Goal: Communication & Community: Answer question/provide support

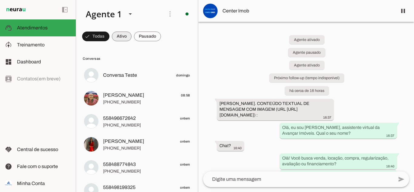
click at [109, 38] on span at bounding box center [95, 36] width 27 height 15
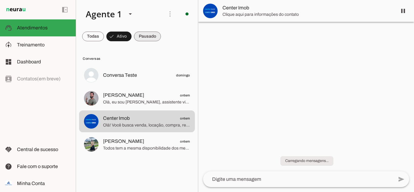
click at [104, 38] on span at bounding box center [93, 36] width 22 height 15
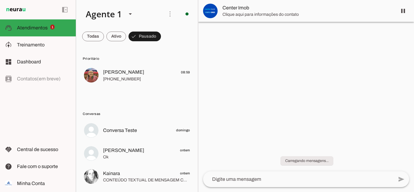
click at [268, 118] on div at bounding box center [306, 96] width 216 height 192
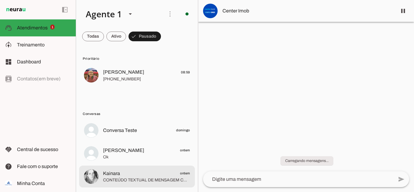
click at [121, 178] on span "CONTEÚDO TEXTUAL DE MENSAGEM COM IMAGEM (URL [URL][DOMAIN_NAME]) :" at bounding box center [146, 180] width 87 height 6
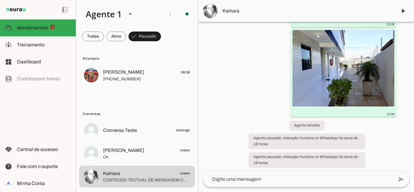
scroll to position [506, 0]
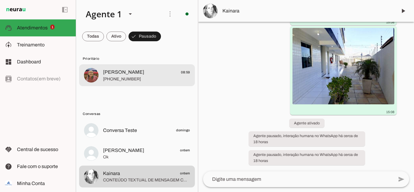
click at [126, 79] on span "[PHONE_NUMBER]" at bounding box center [146, 79] width 87 height 6
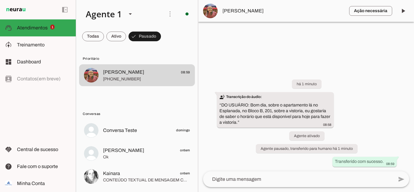
click at [313, 113] on div "há 1 minuto transcribe Transcrição do áudio: “ DO USUÁRIO: Bom dia, sobre o apa…" at bounding box center [306, 118] width 216 height 105
click at [268, 179] on textarea at bounding box center [298, 179] width 190 height 7
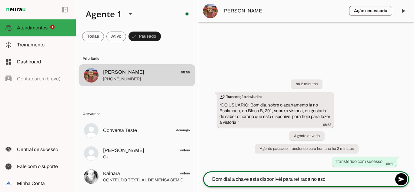
type textarea "Bom dia! a chave esta disponivél para retirada no esc"
type md-outlined-text-field "Bom dia! a chave esta disponivél para retirada no esc"
type textarea "Bom dia! a chave esta disponível para retirada no escritório."
click at [313, 177] on textarea "Bom dia! a chave esta disponível para retirada no escritório." at bounding box center [298, 179] width 190 height 7
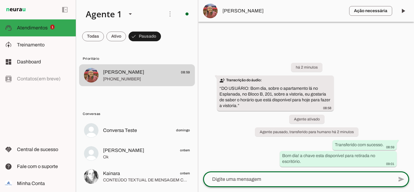
drag, startPoint x: 403, startPoint y: 100, endPoint x: 397, endPoint y: 98, distance: 6.5
click at [313, 100] on div "há 2 minutos transcribe Transcrição do áudio: “ DO USUÁRIO: Bom dia, sobre o ap…" at bounding box center [306, 110] width 216 height 122
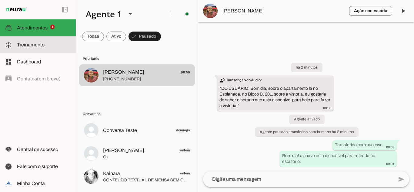
click at [35, 45] on span "Treinamento" at bounding box center [31, 44] width 28 height 5
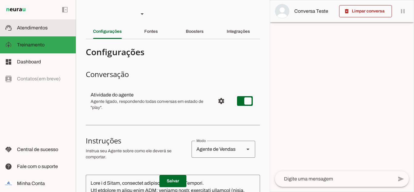
click at [25, 26] on span "Atendimentos" at bounding box center [32, 27] width 31 height 5
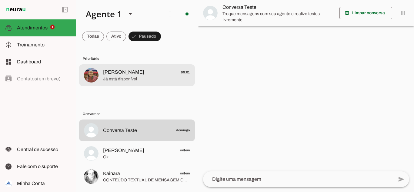
click at [118, 83] on md-item "[PERSON_NAME] 09:01 Já está disponível" at bounding box center [137, 75] width 116 height 22
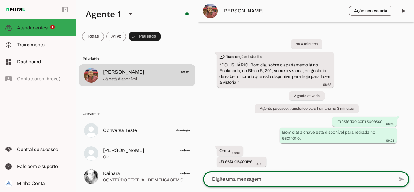
click at [248, 179] on textarea at bounding box center [298, 179] width 190 height 7
type textarea "Sim!"
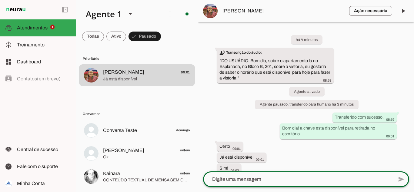
type textarea "/"
type textarea "l"
click at [234, 179] on textarea at bounding box center [298, 179] width 190 height 7
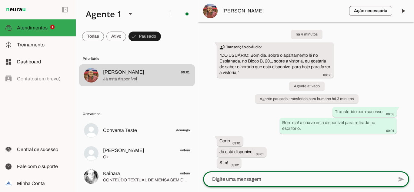
scroll to position [7, 0]
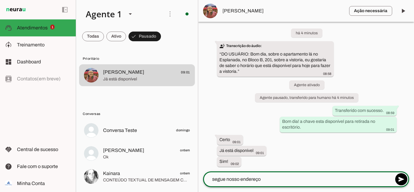
type textarea "segue nosso endereço"
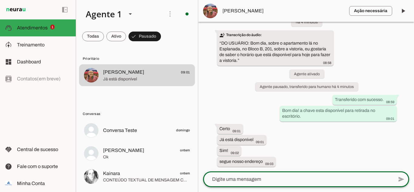
click at [258, 179] on textarea at bounding box center [298, 179] width 190 height 7
paste textarea "[URL][DOMAIN_NAME]"
type textarea "[URL][DOMAIN_NAME]"
type md-outlined-text-field "[URL][DOMAIN_NAME]"
click at [313, 178] on span at bounding box center [401, 179] width 15 height 15
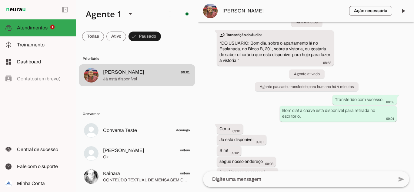
scroll to position [29, 0]
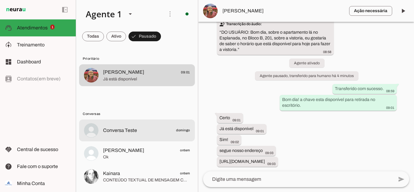
click at [116, 132] on span "Conversa Teste" at bounding box center [120, 130] width 34 height 7
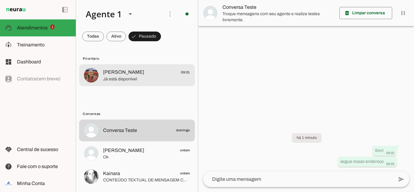
click at [108, 70] on span "[PERSON_NAME]" at bounding box center [123, 72] width 41 height 7
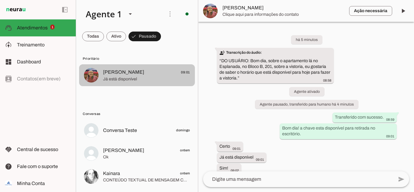
scroll to position [30, 0]
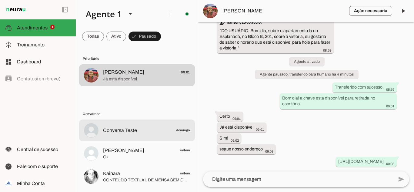
click at [119, 129] on span "Conversa Teste" at bounding box center [120, 130] width 34 height 7
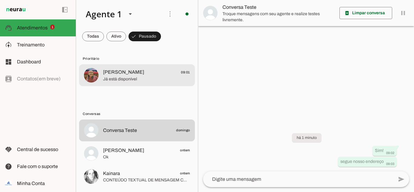
click at [113, 74] on span "[PERSON_NAME]" at bounding box center [123, 72] width 41 height 7
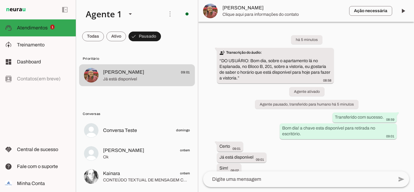
scroll to position [30, 0]
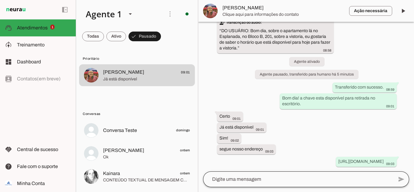
click at [247, 179] on div at bounding box center [298, 179] width 190 height 16
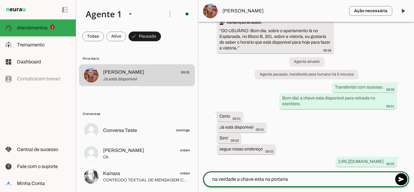
type textarea "na verdade a chave esta na portaria"
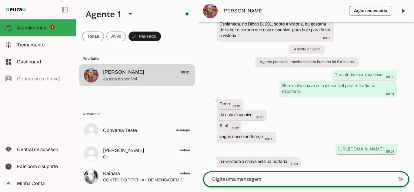
type textarea "p"
type textarea "vou pedir para entregar"
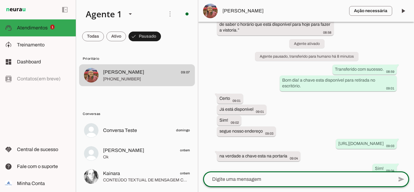
scroll to position [120, 0]
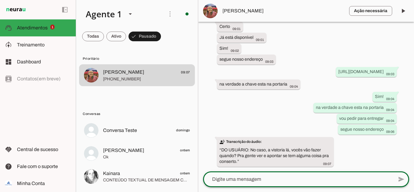
click at [250, 170] on div "há 9 minutos transcribe Transcrição do áudio: “ DO USUÁRIO: Bom dia, sobre o ap…" at bounding box center [306, 96] width 216 height 149
click at [261, 179] on textarea at bounding box center [298, 179] width 190 height 7
type textarea "a"
type textarea "e"
type textarea "f"
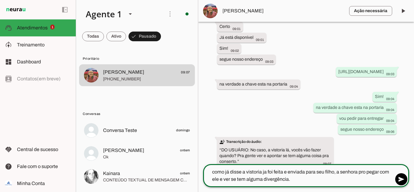
click at [265, 171] on textarea "como já disse a vistoria ja foi feita e enviada para seu filho, a senhora pro p…" at bounding box center [298, 175] width 190 height 15
type textarea "como já disse a vistoria já foi feita e enviada para seu filho, a senhora pro p…"
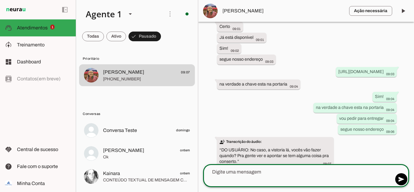
scroll to position [142, 0]
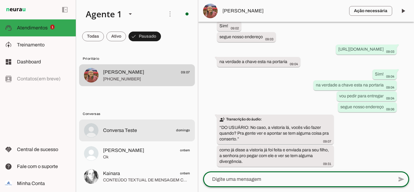
click at [123, 119] on md-list "Prioritário [PERSON_NAME] 09:07 [PHONE_NUMBER] Conversas Conversa Teste domingo…" at bounding box center [137, 118] width 122 height 147
click at [130, 131] on span "Conversa Teste" at bounding box center [120, 130] width 34 height 7
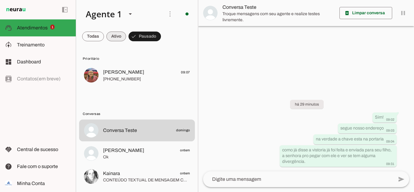
click at [104, 39] on span at bounding box center [93, 36] width 22 height 15
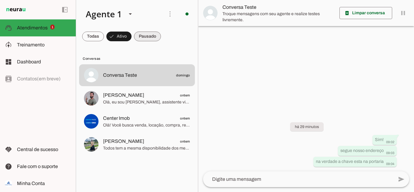
click at [104, 37] on span at bounding box center [93, 36] width 22 height 15
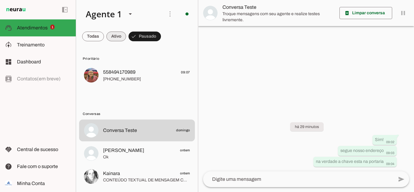
click at [104, 35] on span at bounding box center [93, 36] width 22 height 15
